Goal: Task Accomplishment & Management: Use online tool/utility

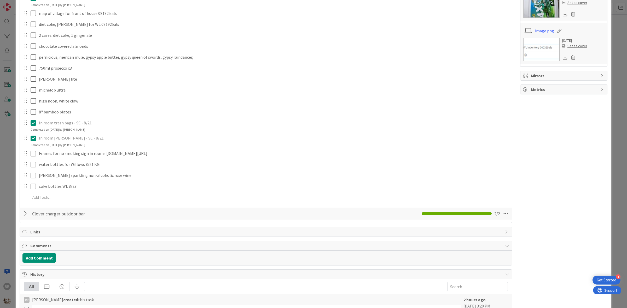
scroll to position [294, 0]
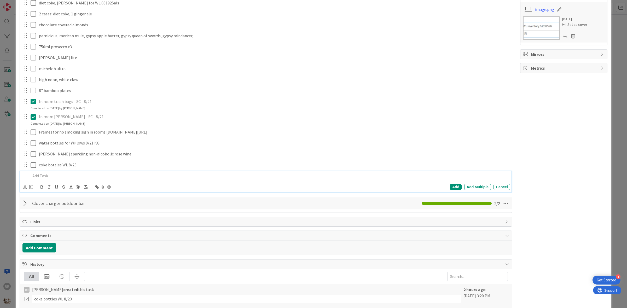
click at [58, 179] on p at bounding box center [269, 176] width 477 height 6
click at [77, 179] on p "prosecco x20 by 8/" at bounding box center [269, 176] width 477 height 6
click at [32, 179] on p "prosecco x20 by 8/30" at bounding box center [269, 176] width 477 height 6
click at [82, 179] on p "Prosecco x20 by 8/30" at bounding box center [269, 176] width 477 height 6
click at [87, 181] on div "Prosecco x20 by 8/30 per [PERSON_NAME]" at bounding box center [268, 176] width 481 height 9
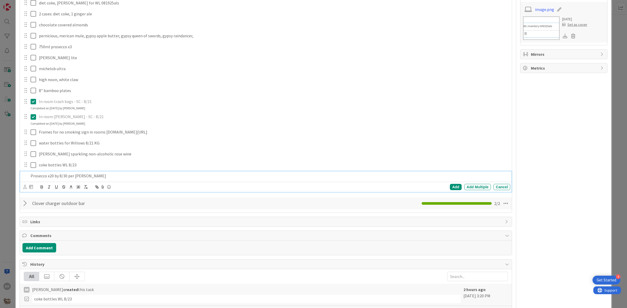
drag, startPoint x: 98, startPoint y: 198, endPoint x: 91, endPoint y: 201, distance: 7.9
click at [98, 179] on p "Prosecco x20 by 8/30 per [PERSON_NAME]" at bounding box center [269, 176] width 477 height 6
click at [71, 179] on p "Prosecco x20 by 8/30 per [PERSON_NAME]" at bounding box center [269, 176] width 477 height 6
click at [92, 179] on p "Prosecco x20 by 8/30 per [PERSON_NAME]" at bounding box center [269, 176] width 477 height 6
click at [117, 179] on p "Prosecco x20 by 8/30 per [PERSON_NAME]-- currently have 9 bottles" at bounding box center [269, 176] width 477 height 6
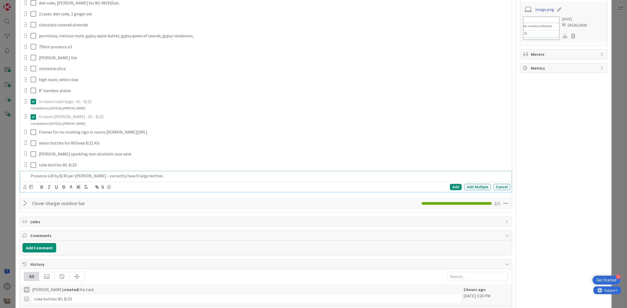
click at [145, 179] on p "Prosecco x20 by 8/30 per [PERSON_NAME]-- currently have 9 large bottles" at bounding box center [269, 176] width 477 height 6
click at [31, 179] on p "Prosecco x20 by 8/30 per [PERSON_NAME]-- currently have 9 large bottles and 23 …" at bounding box center [269, 176] width 477 height 6
click at [31, 179] on p "large Prosecco x20 by 8/30 per [PERSON_NAME]-- currently have 9 large bottles a…" at bounding box center [269, 176] width 477 height 6
click at [70, 179] on p "20 x large Prosecco x20 by 8/30 per [PERSON_NAME]-- currently have 9 large bott…" at bounding box center [269, 176] width 477 height 6
click at [202, 179] on p "20 x large Prosecco by 8/30 per [PERSON_NAME]-- currently have 9 large bottles …" at bounding box center [269, 176] width 477 height 6
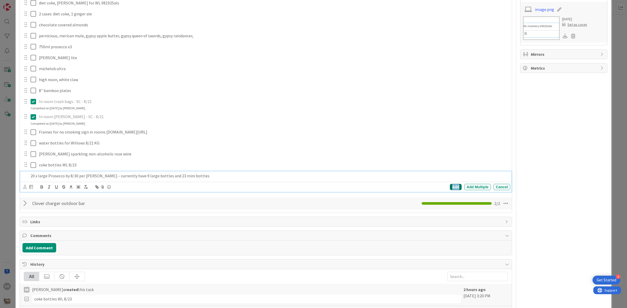
click at [455, 190] on div "Add" at bounding box center [456, 187] width 12 height 6
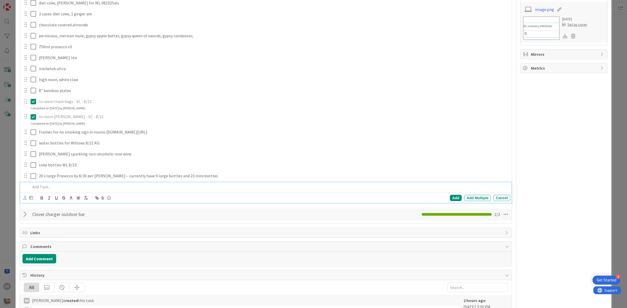
click at [56, 190] on p at bounding box center [269, 187] width 477 height 6
click at [40, 190] on p "Herssheys for smore kits" at bounding box center [269, 187] width 477 height 6
click at [98, 190] on p "Hersheys for smore kits" at bounding box center [269, 187] width 477 height 6
drag, startPoint x: 39, startPoint y: 211, endPoint x: 148, endPoint y: 211, distance: 108.3
click at [148, 190] on p "Hersheys for smore kits 8/23" at bounding box center [269, 187] width 477 height 6
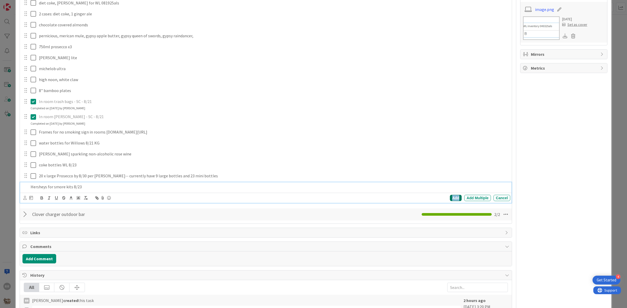
click at [452, 201] on div "Add" at bounding box center [456, 198] width 12 height 6
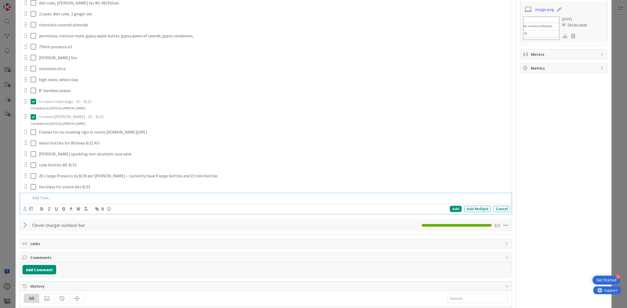
click at [82, 201] on p at bounding box center [269, 198] width 477 height 6
click at [38, 201] on p "50x champagne" at bounding box center [269, 198] width 477 height 6
click at [93, 201] on p "50x acrylic champagne" at bounding box center [269, 198] width 477 height 6
click at [159, 201] on p "50x acrylic champagne flutes by 8/30 per [PERSON_NAME]-- currently have 40" at bounding box center [269, 198] width 477 height 6
click at [151, 201] on p "50x acrylic champagne flutes by 8/30 per [PERSON_NAME]-- currently have 40" at bounding box center [269, 198] width 477 height 6
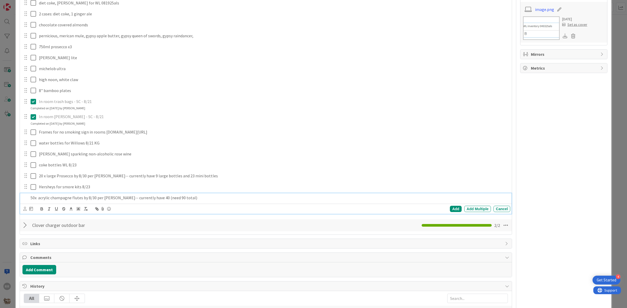
click at [190, 201] on p "50x acrylic champagne flutes by 8/30 per [PERSON_NAME]-- currently have 40 (nee…" at bounding box center [269, 198] width 477 height 6
click at [450, 212] on div "Add" at bounding box center [456, 209] width 12 height 6
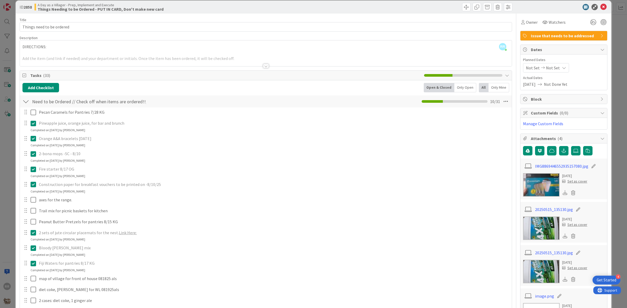
scroll to position [0, 0]
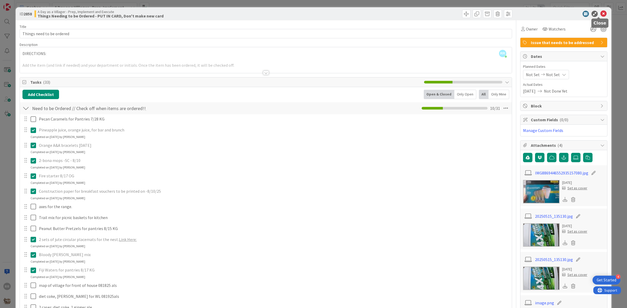
drag, startPoint x: 599, startPoint y: 15, endPoint x: 597, endPoint y: 17, distance: 3.9
click at [600, 15] on icon at bounding box center [603, 14] width 6 height 6
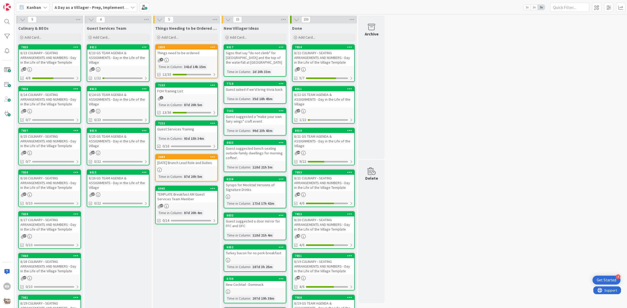
click at [120, 61] on div "8/23 GS TEAM AGENDA & ASSIGNMENTS - Day in the Life of the Village" at bounding box center [118, 58] width 62 height 16
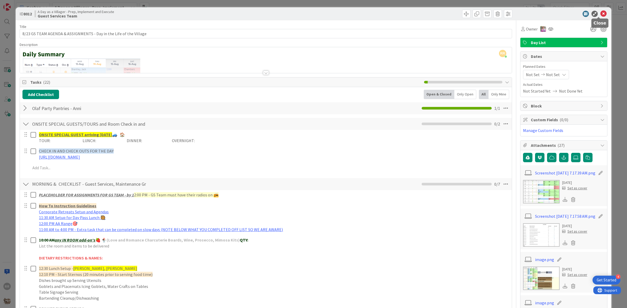
click at [600, 16] on icon at bounding box center [603, 14] width 6 height 6
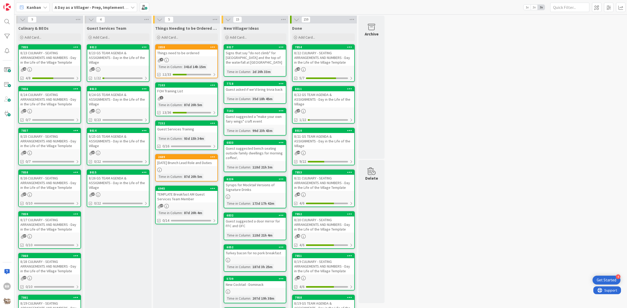
click at [43, 67] on div "42" at bounding box center [50, 69] width 62 height 4
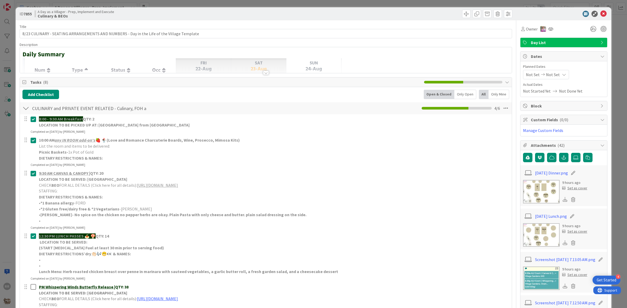
click at [546, 190] on img at bounding box center [541, 191] width 37 height 23
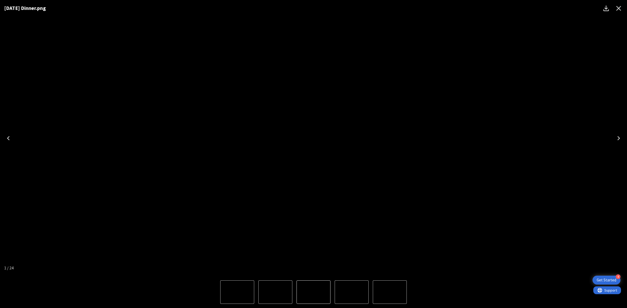
click at [621, 12] on icon "Close" at bounding box center [618, 8] width 8 height 8
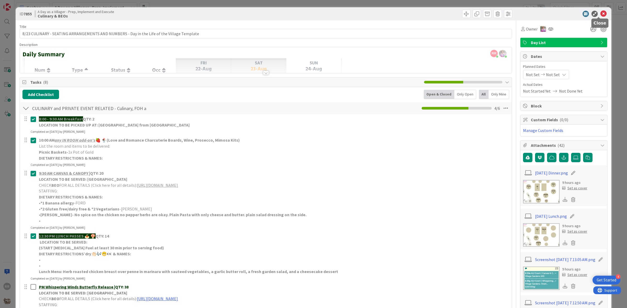
click at [600, 13] on icon at bounding box center [603, 14] width 6 height 6
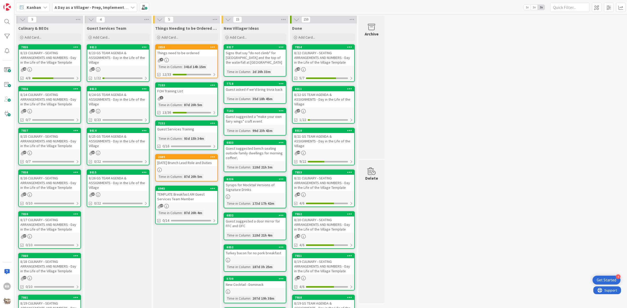
click at [52, 103] on div "8/24 CULINARY - SEATING ARRANGEMENTS AND NUMBERS - Day in the Life of the Villa…" at bounding box center [50, 99] width 62 height 16
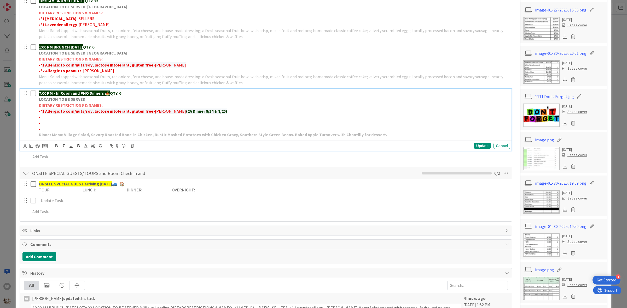
click at [127, 95] on p "7:00 PM - In Room and PNO Dinners 🍝 QTY: 6" at bounding box center [273, 93] width 469 height 6
click at [478, 145] on div "Update" at bounding box center [482, 146] width 17 height 6
